Goal: Task Accomplishment & Management: Use online tool/utility

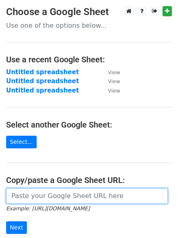
click at [40, 189] on input "url" at bounding box center [87, 195] width 162 height 15
paste input "[URL][DOMAIN_NAME]"
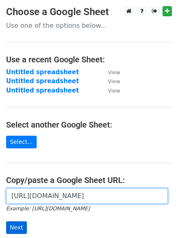
type input "[URL][DOMAIN_NAME]"
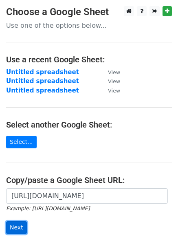
click at [22, 229] on input "Next" at bounding box center [16, 227] width 21 height 13
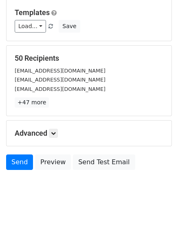
scroll to position [79, 0]
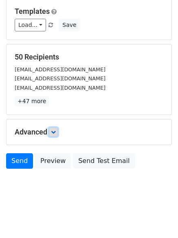
click at [53, 130] on icon at bounding box center [53, 132] width 5 height 5
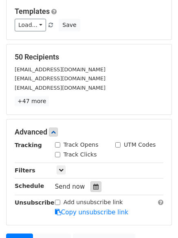
click at [93, 187] on icon at bounding box center [95, 187] width 5 height 6
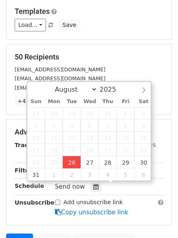
type input "2025-08-26 12:00"
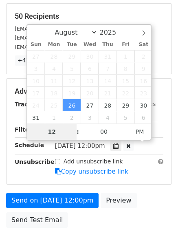
scroll to position [160, 0]
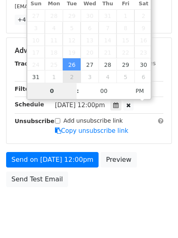
type input "01"
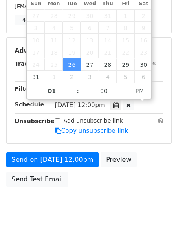
type input "2025-08-26 13:00"
click at [80, 230] on html "New Campaign Daily emails left: 50 Google Sheet: Untitled spreadsheet Variables…" at bounding box center [89, 48] width 178 height 416
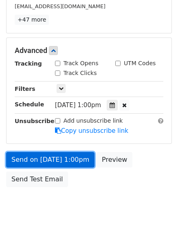
click at [65, 161] on link "Send on Aug 26 at 1:00pm" at bounding box center [50, 159] width 88 height 15
